Goal: Find specific page/section: Find specific page/section

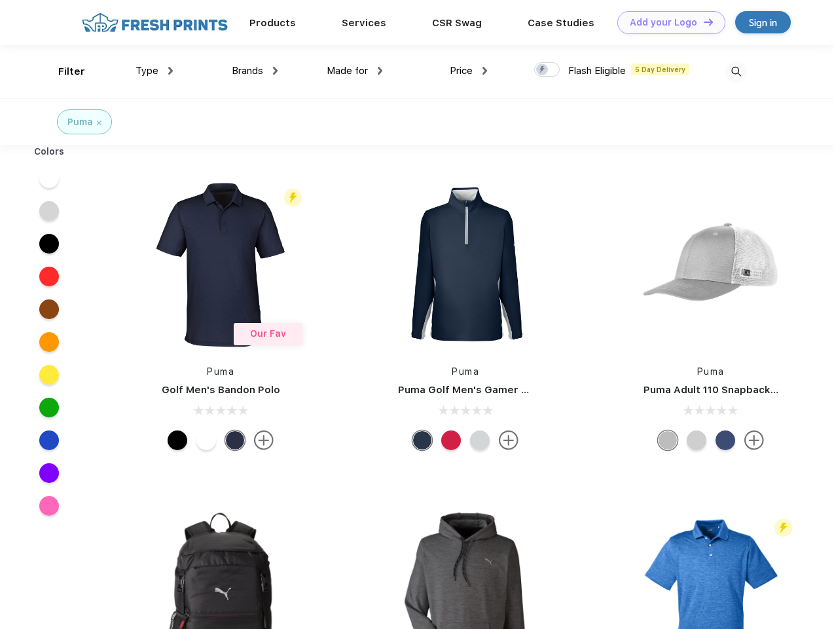
scroll to position [1, 0]
click at [667, 22] on link "Add your Logo Design Tool" at bounding box center [671, 22] width 108 height 23
click at [0, 0] on div "Design Tool" at bounding box center [0, 0] width 0 height 0
click at [703, 22] on link "Add your Logo Design Tool" at bounding box center [671, 22] width 108 height 23
click at [63, 71] on div "Filter" at bounding box center [71, 71] width 27 height 15
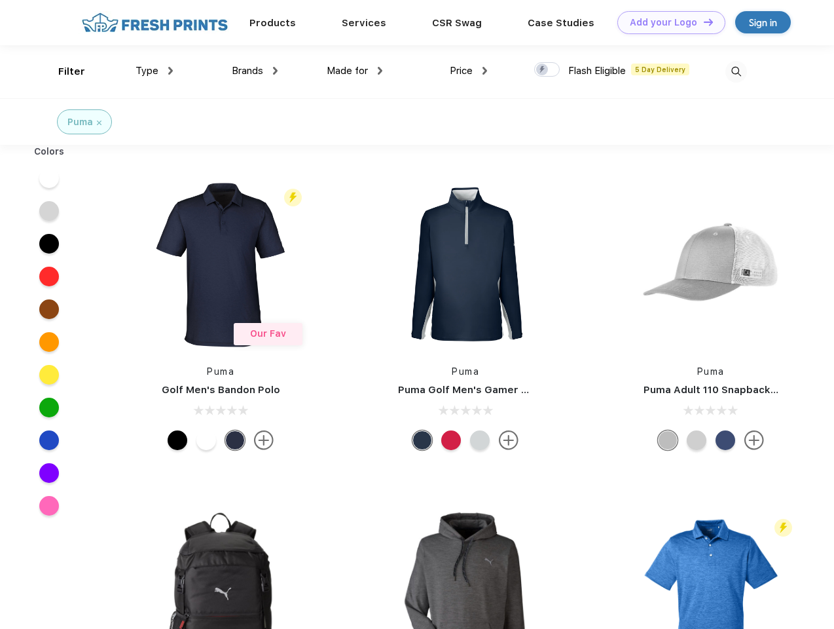
click at [155, 71] on span "Type" at bounding box center [147, 71] width 23 height 12
click at [255, 71] on span "Brands" at bounding box center [247, 71] width 31 height 12
click at [355, 71] on span "Made for" at bounding box center [347, 71] width 41 height 12
click at [469, 71] on span "Price" at bounding box center [461, 71] width 23 height 12
click at [547, 70] on div at bounding box center [547, 69] width 26 height 14
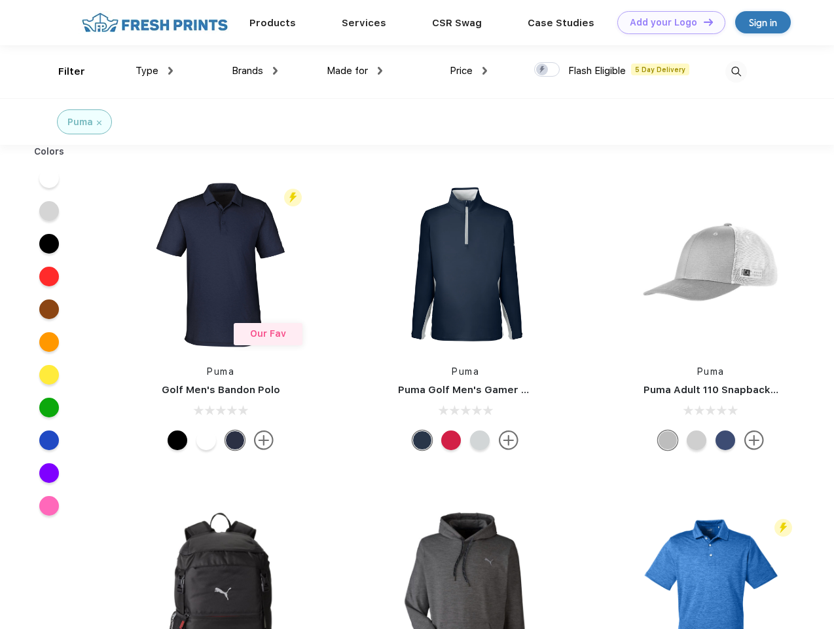
click at [543, 70] on input "checkbox" at bounding box center [538, 66] width 9 height 9
click at [736, 71] on img at bounding box center [737, 72] width 22 height 22
